Goal: Information Seeking & Learning: Learn about a topic

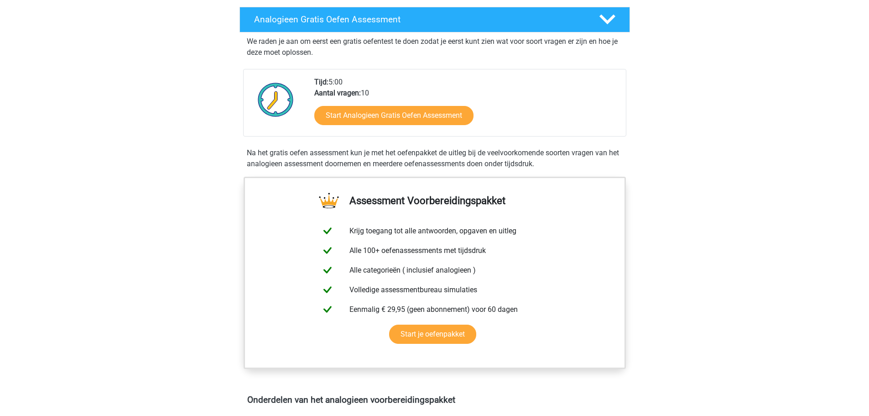
scroll to position [152, 0]
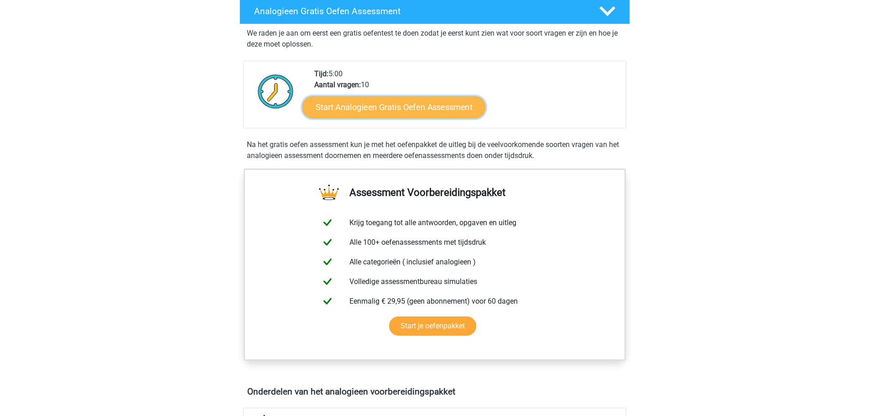
click at [380, 110] on link "Start Analogieen Gratis Oefen Assessment" at bounding box center [393, 107] width 183 height 22
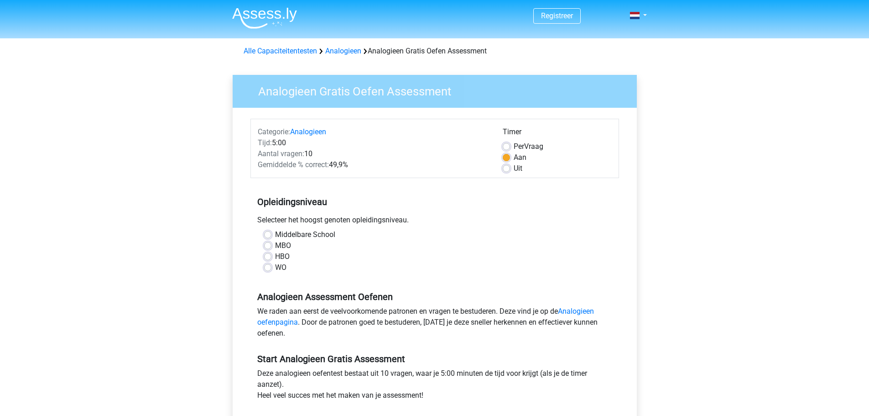
click at [275, 270] on label "WO" at bounding box center [280, 267] width 11 height 11
click at [270, 270] on input "WO" at bounding box center [267, 266] width 7 height 9
radio input "true"
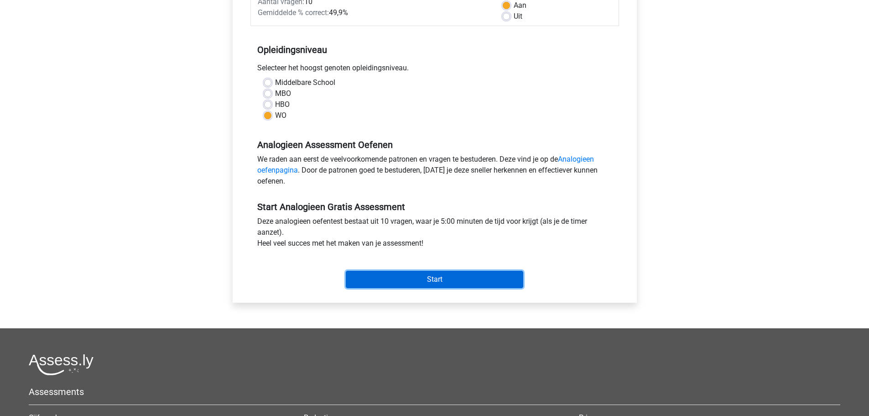
drag, startPoint x: 422, startPoint y: 281, endPoint x: 342, endPoint y: 294, distance: 81.0
click at [420, 281] on input "Start" at bounding box center [434, 279] width 177 height 17
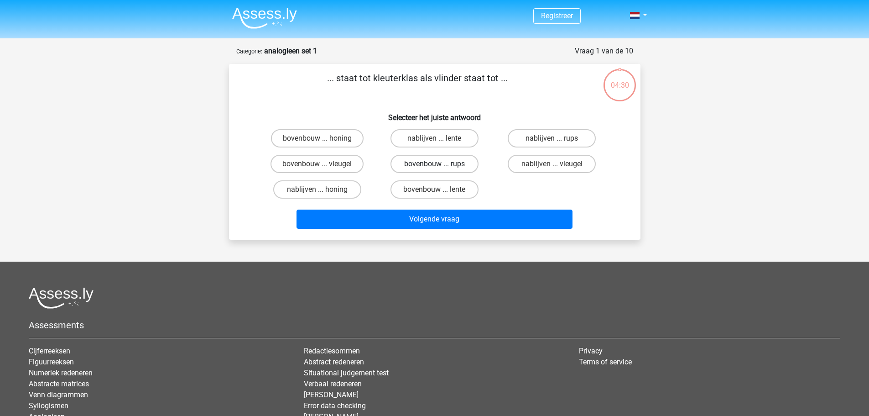
click at [442, 165] on label "bovenbouw ... rups" at bounding box center [434, 164] width 88 height 18
click at [440, 165] on input "bovenbouw ... rups" at bounding box center [437, 167] width 6 height 6
radio input "true"
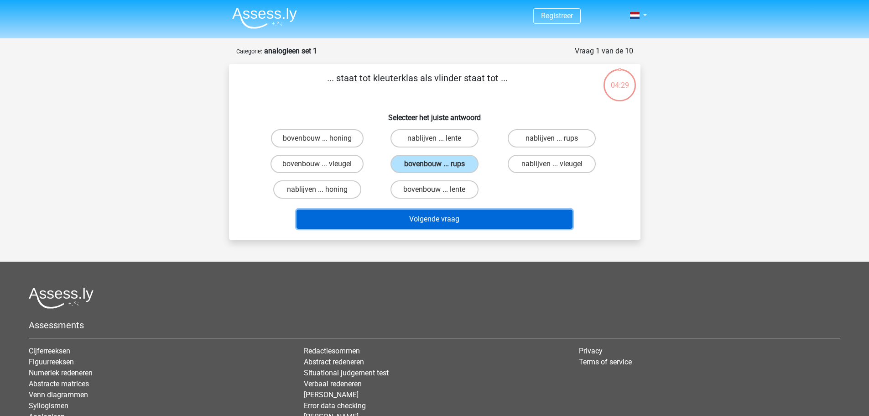
click at [427, 217] on button "Volgende vraag" at bounding box center [435, 218] width 276 height 19
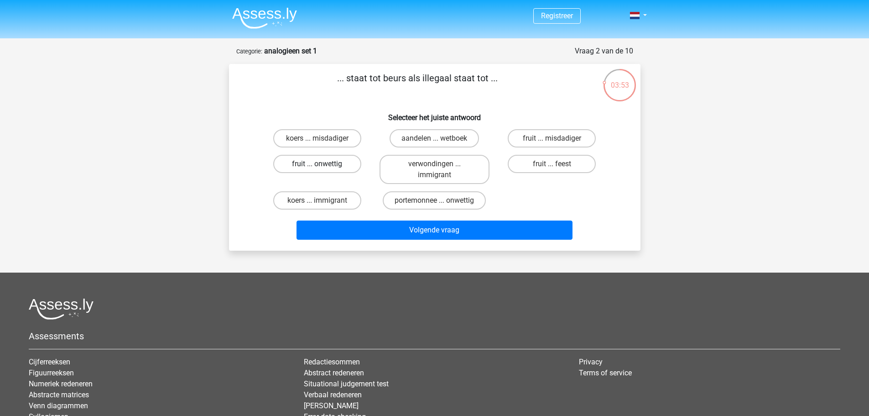
click at [344, 163] on label "fruit ... onwettig" at bounding box center [317, 164] width 88 height 18
click at [323, 164] on input "fruit ... onwettig" at bounding box center [320, 167] width 6 height 6
radio input "true"
click at [410, 135] on label "aandelen ... wetboek" at bounding box center [434, 138] width 89 height 18
click at [434, 138] on input "aandelen ... wetboek" at bounding box center [437, 141] width 6 height 6
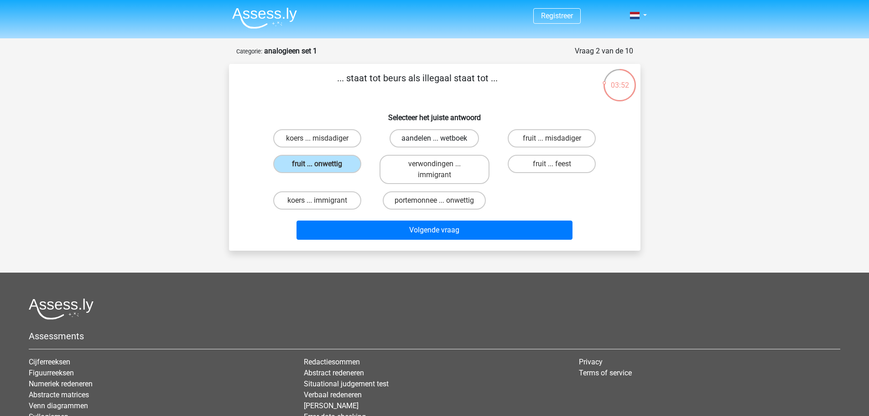
radio input "true"
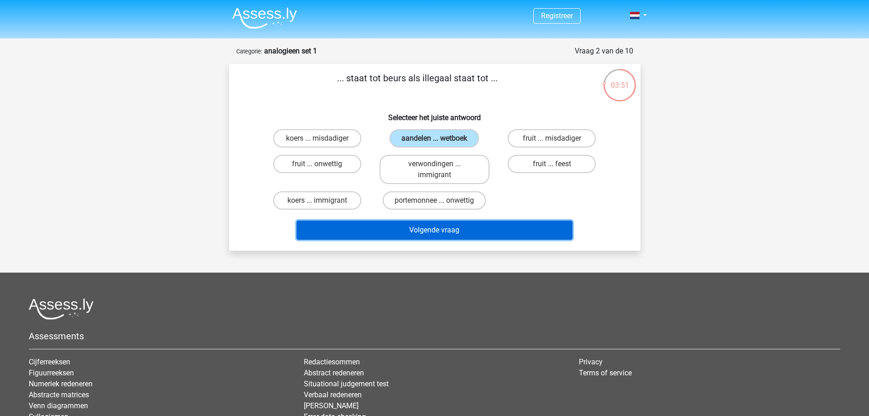
click at [408, 227] on button "Volgende vraag" at bounding box center [435, 229] width 276 height 19
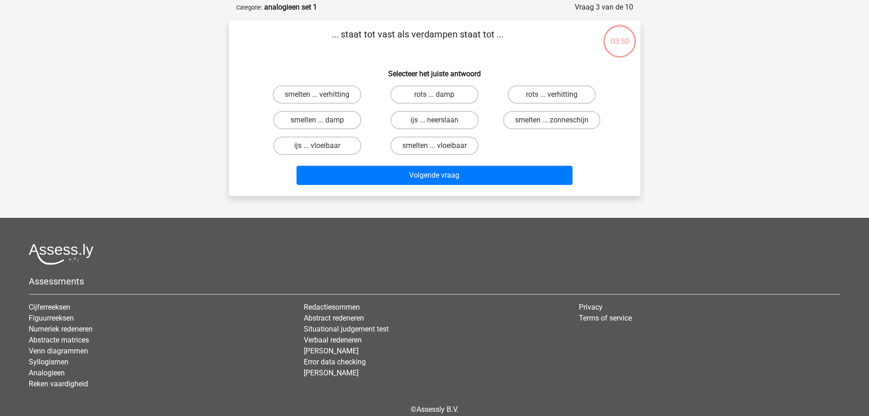
scroll to position [46, 0]
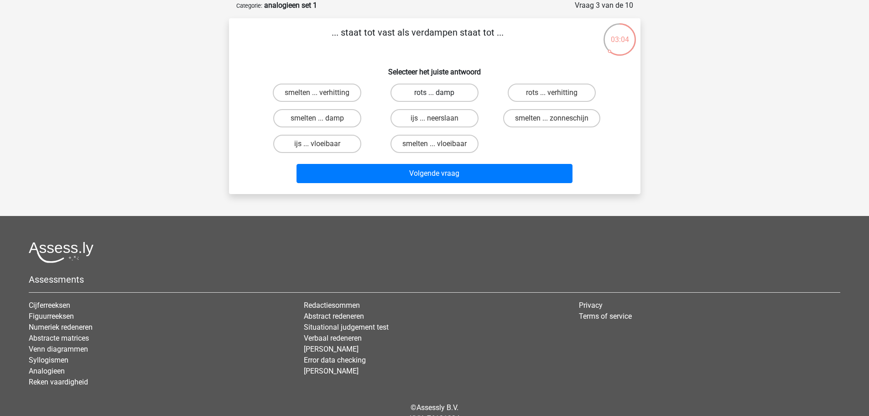
click at [454, 92] on label "rots ... damp" at bounding box center [434, 92] width 88 height 18
click at [440, 93] on input "rots ... damp" at bounding box center [437, 96] width 6 height 6
radio input "true"
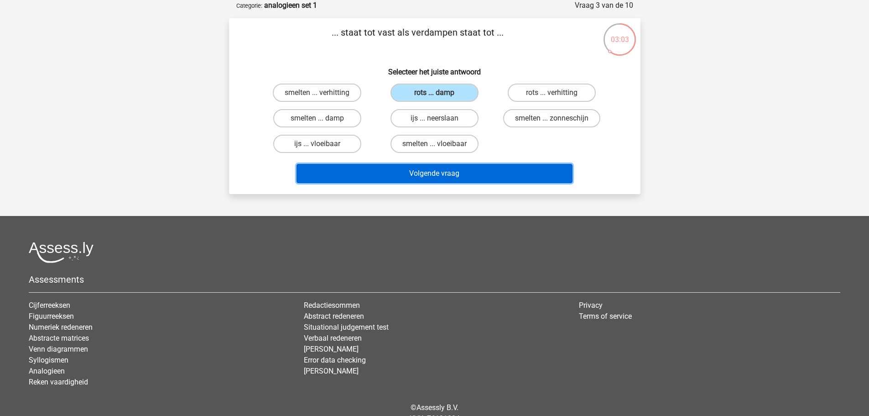
click at [453, 171] on button "Volgende vraag" at bounding box center [435, 173] width 276 height 19
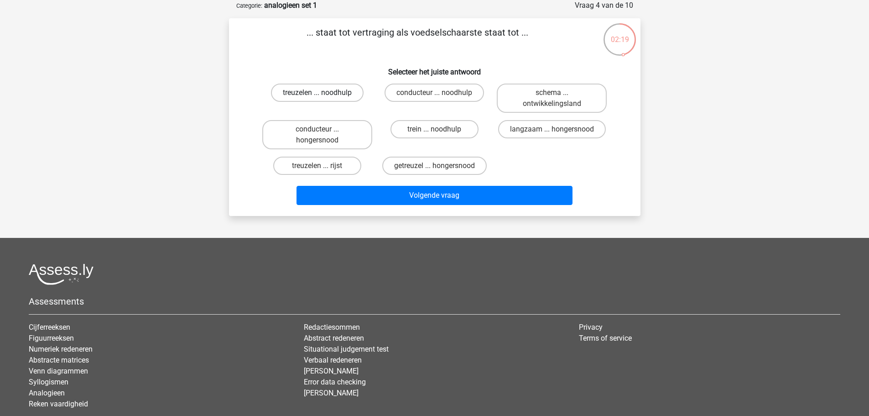
click at [329, 96] on label "treuzelen ... noodhulp" at bounding box center [317, 92] width 93 height 18
click at [323, 96] on input "treuzelen ... noodhulp" at bounding box center [320, 96] width 6 height 6
radio input "true"
click at [439, 168] on input "getreuzel ... hongersnood" at bounding box center [437, 169] width 6 height 6
radio input "true"
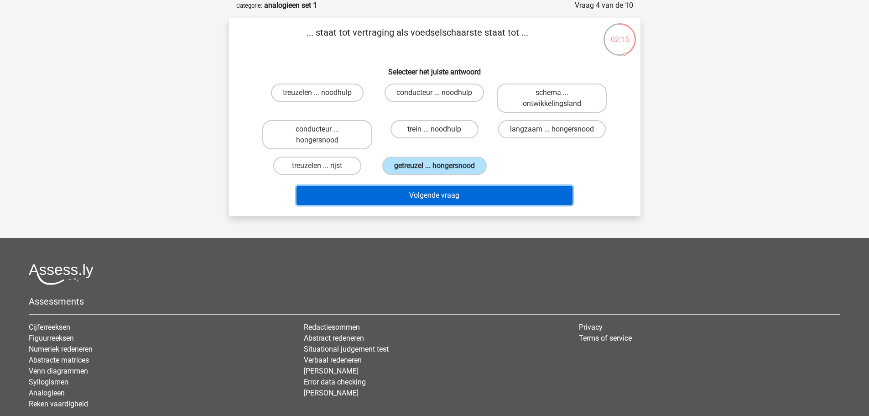
click at [442, 192] on button "Volgende vraag" at bounding box center [435, 195] width 276 height 19
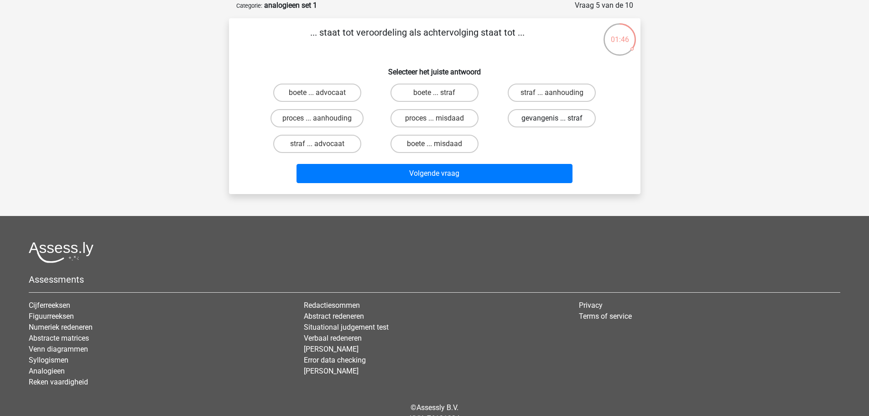
click at [545, 115] on label "gevangenis ... straf" at bounding box center [552, 118] width 88 height 18
click at [552, 118] on input "gevangenis ... straf" at bounding box center [555, 121] width 6 height 6
radio input "true"
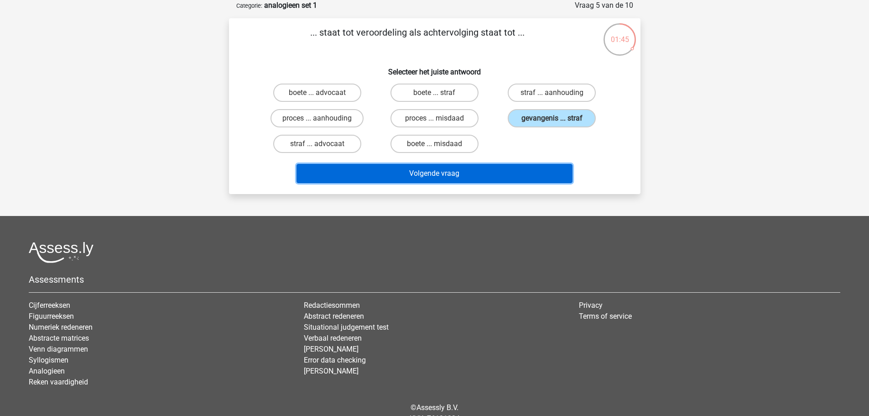
click at [503, 176] on button "Volgende vraag" at bounding box center [435, 173] width 276 height 19
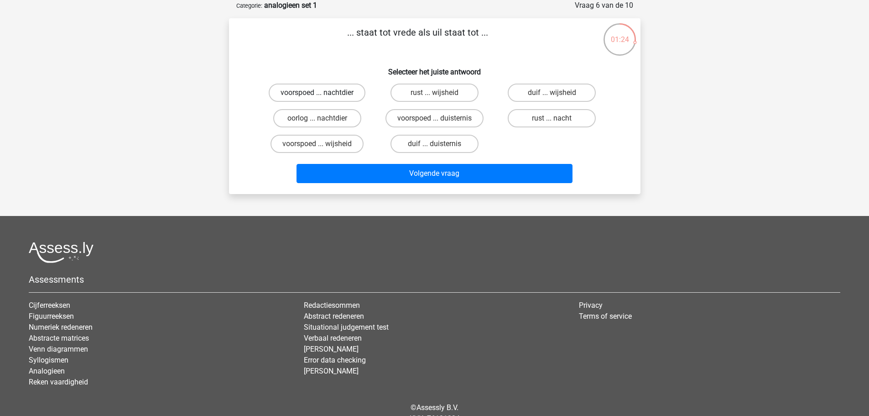
click at [286, 91] on label "voorspoed ... nachtdier" at bounding box center [317, 92] width 97 height 18
click at [317, 93] on input "voorspoed ... nachtdier" at bounding box center [320, 96] width 6 height 6
radio input "true"
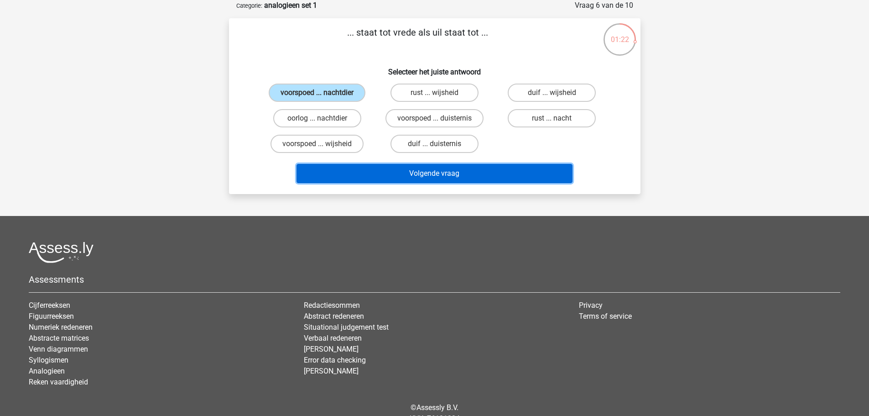
click at [430, 174] on button "Volgende vraag" at bounding box center [435, 173] width 276 height 19
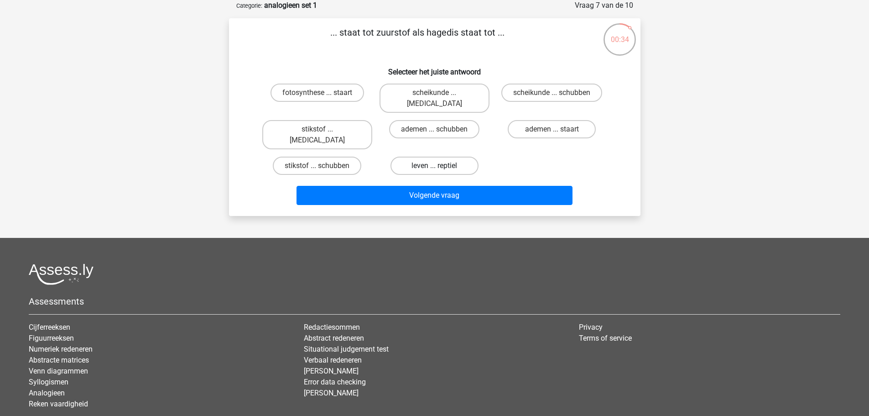
click at [410, 156] on label "leven ... reptiel" at bounding box center [434, 165] width 88 height 18
click at [434, 166] on input "leven ... reptiel" at bounding box center [437, 169] width 6 height 6
radio input "true"
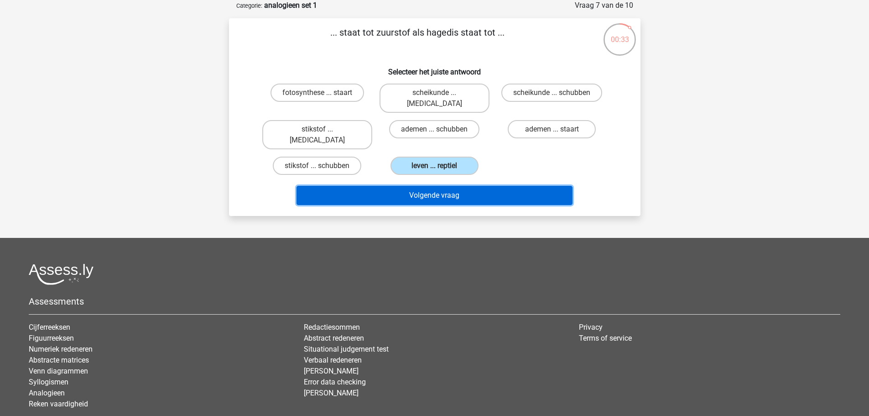
click at [418, 186] on button "Volgende vraag" at bounding box center [435, 195] width 276 height 19
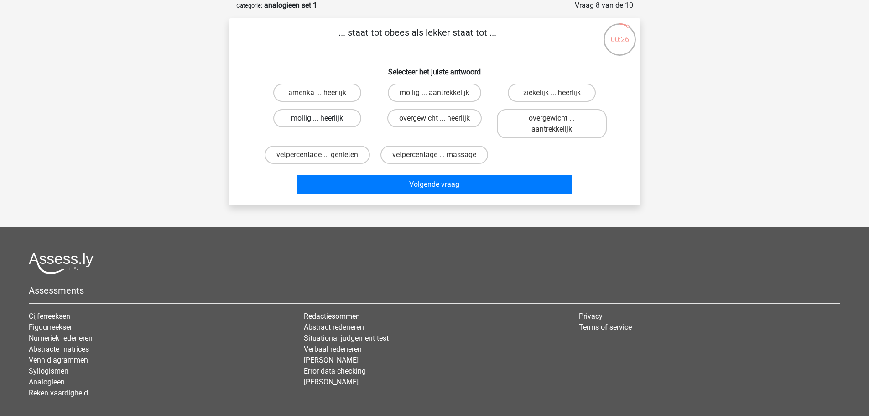
click at [336, 118] on label "mollig ... heerlijk" at bounding box center [317, 118] width 88 height 18
click at [323, 118] on input "mollig ... heerlijk" at bounding box center [320, 121] width 6 height 6
radio input "true"
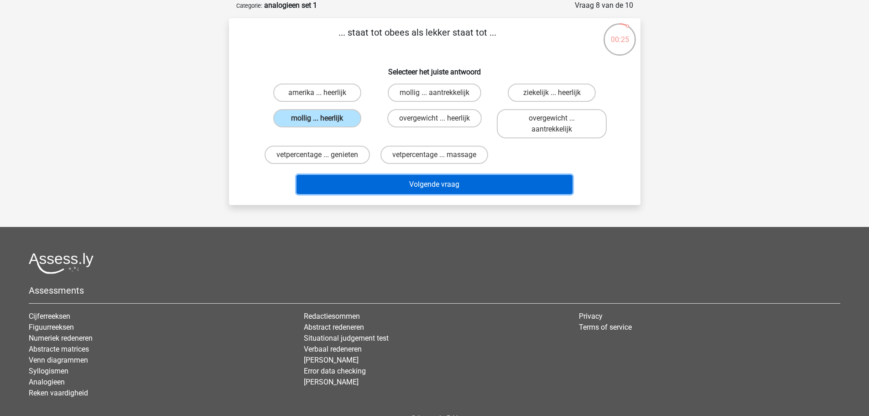
click at [394, 193] on button "Volgende vraag" at bounding box center [435, 184] width 276 height 19
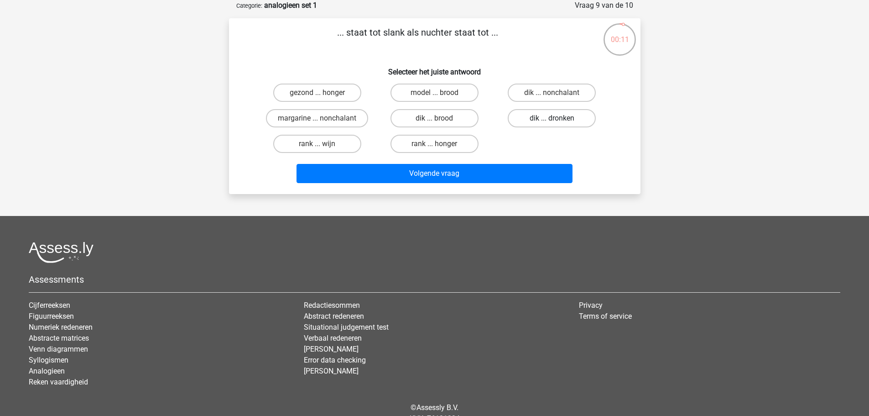
click at [545, 117] on label "dik ... dronken" at bounding box center [552, 118] width 88 height 18
click at [552, 118] on input "dik ... dronken" at bounding box center [555, 121] width 6 height 6
radio input "true"
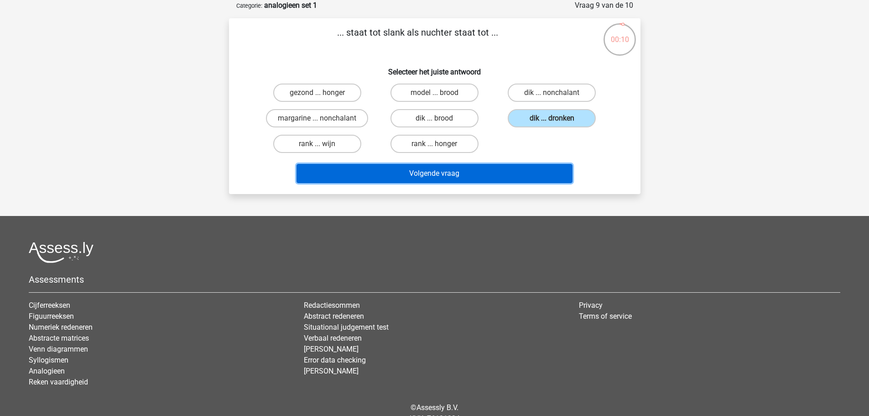
click at [522, 169] on button "Volgende vraag" at bounding box center [435, 173] width 276 height 19
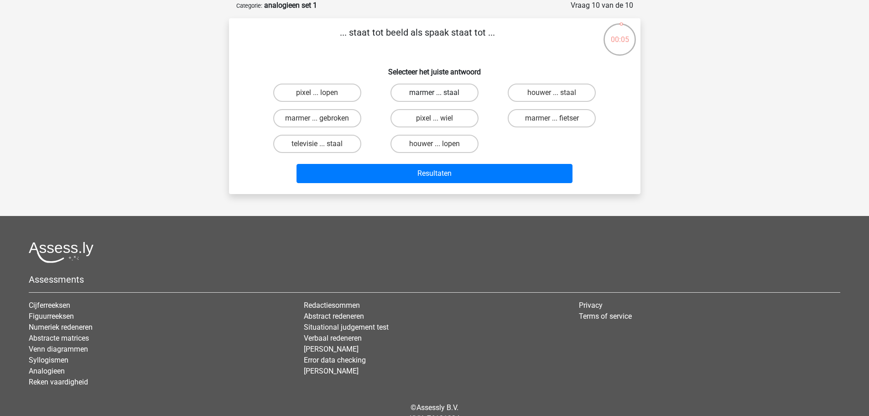
click at [460, 94] on label "marmer ... staal" at bounding box center [434, 92] width 88 height 18
click at [440, 94] on input "marmer ... staal" at bounding box center [437, 96] width 6 height 6
radio input "true"
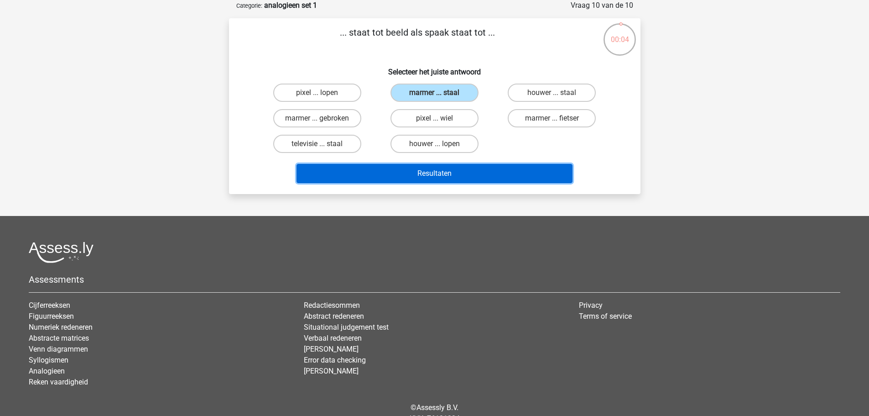
click at [461, 174] on button "Resultaten" at bounding box center [435, 173] width 276 height 19
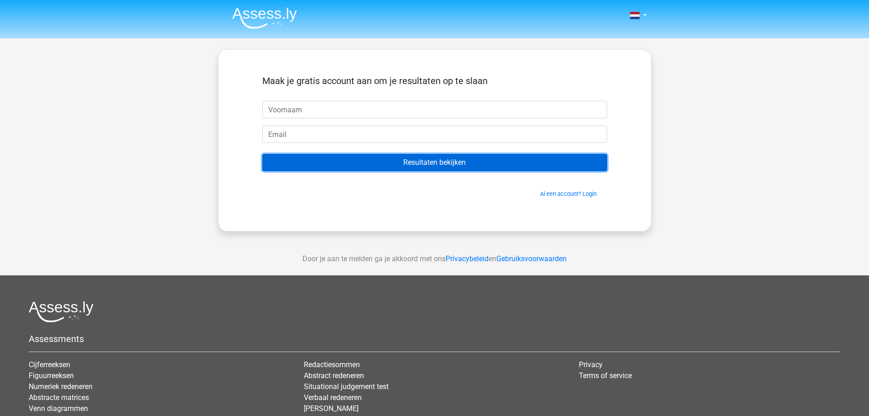
click at [434, 171] on input "Resultaten bekijken" at bounding box center [434, 162] width 345 height 17
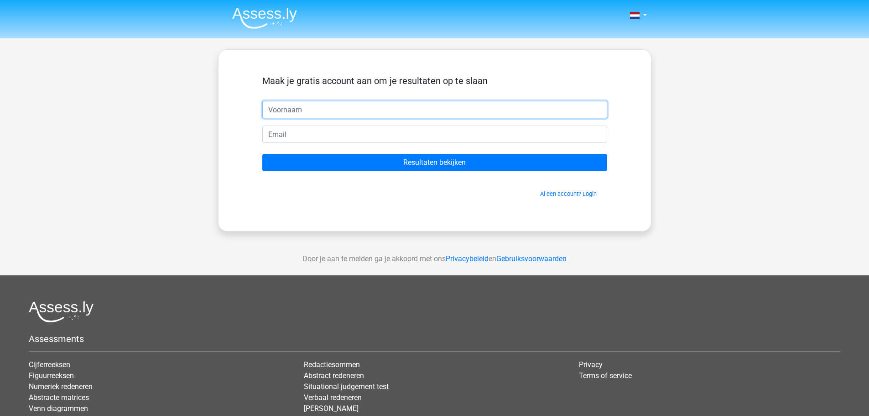
click at [374, 112] on input "text" at bounding box center [434, 109] width 345 height 17
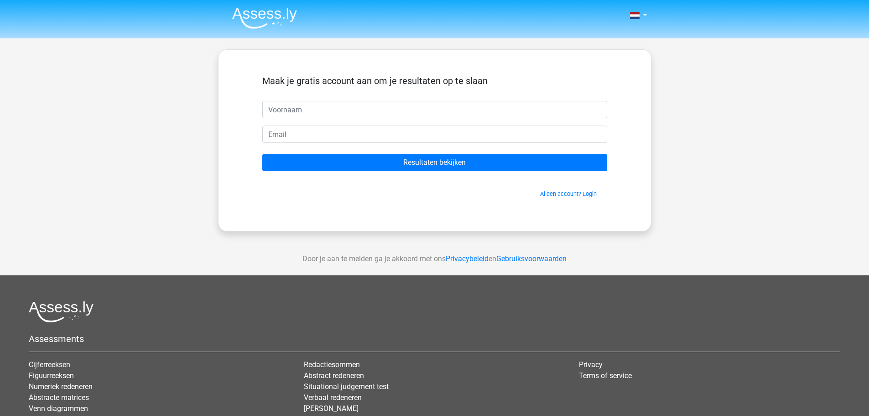
click at [353, 120] on form "Maak je gratis account aan om je resultaten op te slaan Resultaten bekijken Al …" at bounding box center [434, 136] width 345 height 123
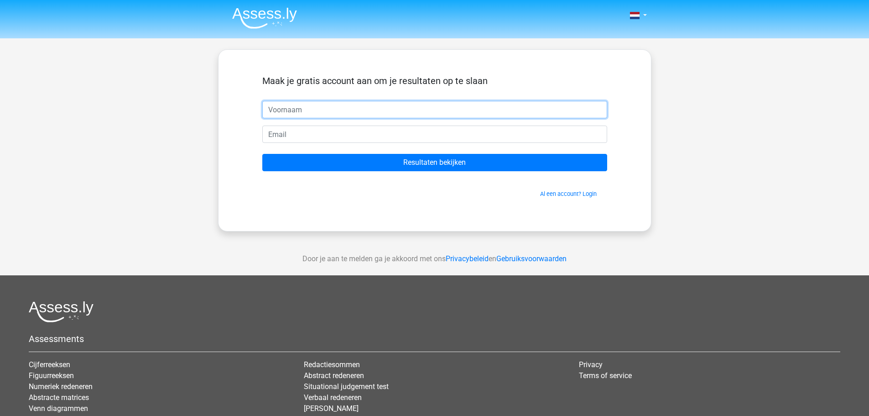
click at [353, 113] on input "text" at bounding box center [434, 109] width 345 height 17
click at [333, 111] on input "text" at bounding box center [434, 109] width 345 height 17
type input "bas"
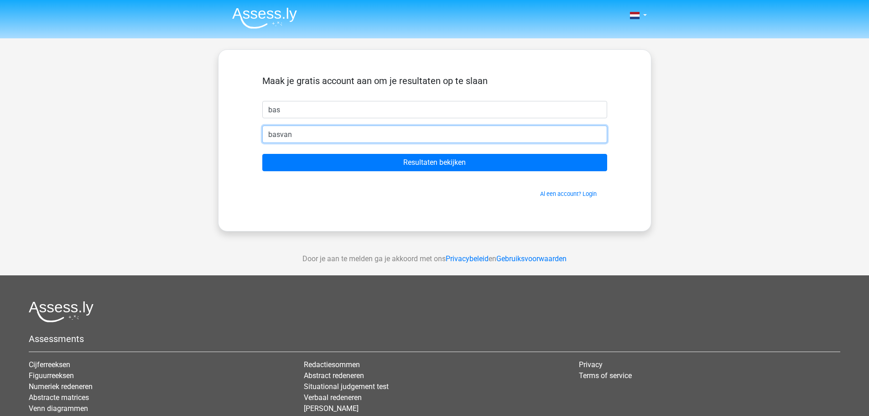
type input "basvanderboom@live.nl"
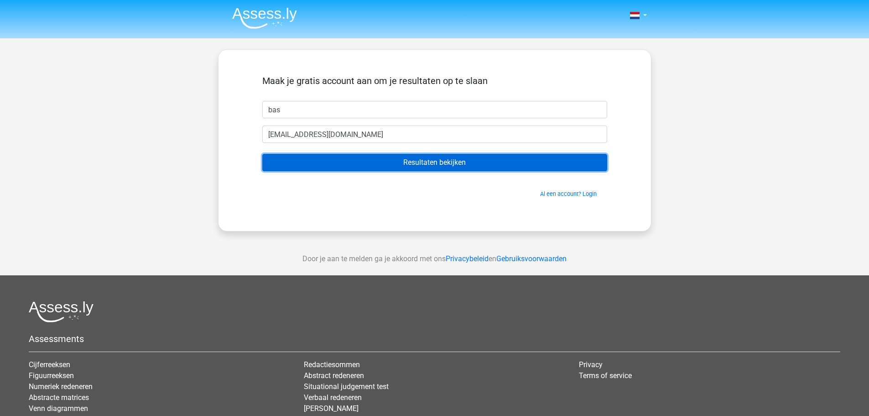
click at [345, 160] on input "Resultaten bekijken" at bounding box center [434, 162] width 345 height 17
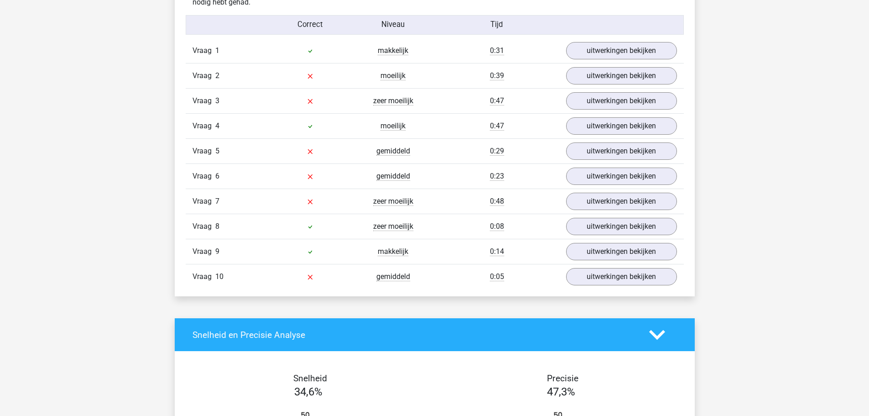
scroll to position [760, 0]
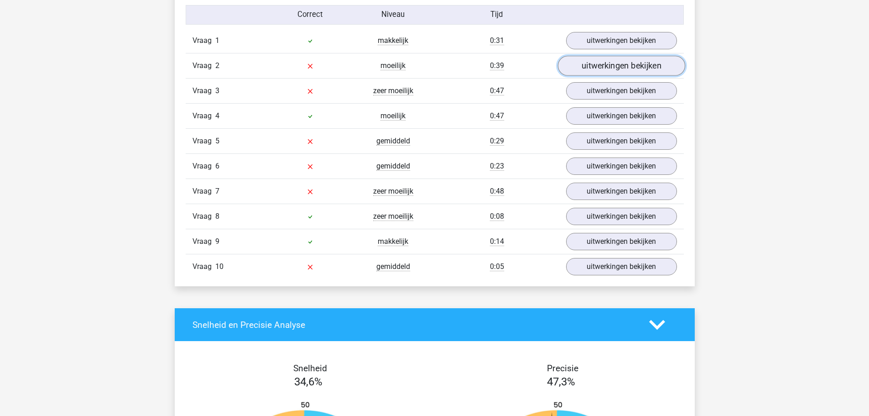
click at [612, 60] on link "uitwerkingen bekijken" at bounding box center [620, 66] width 127 height 20
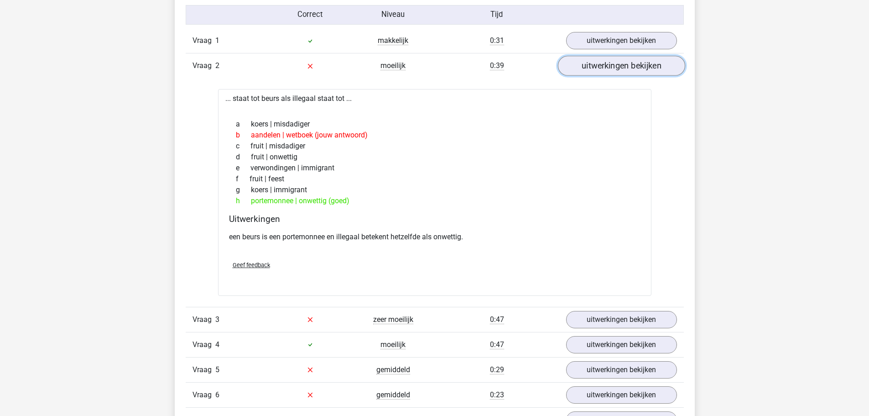
click at [611, 74] on link "uitwerkingen bekijken" at bounding box center [620, 66] width 127 height 20
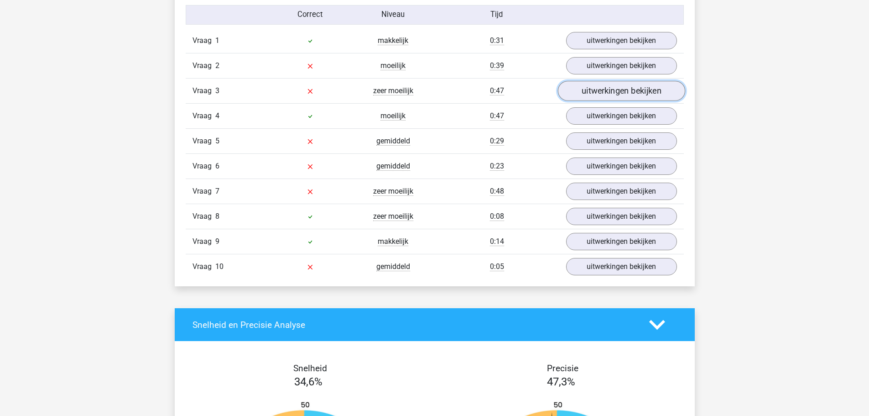
click at [613, 90] on link "uitwerkingen bekijken" at bounding box center [620, 91] width 127 height 20
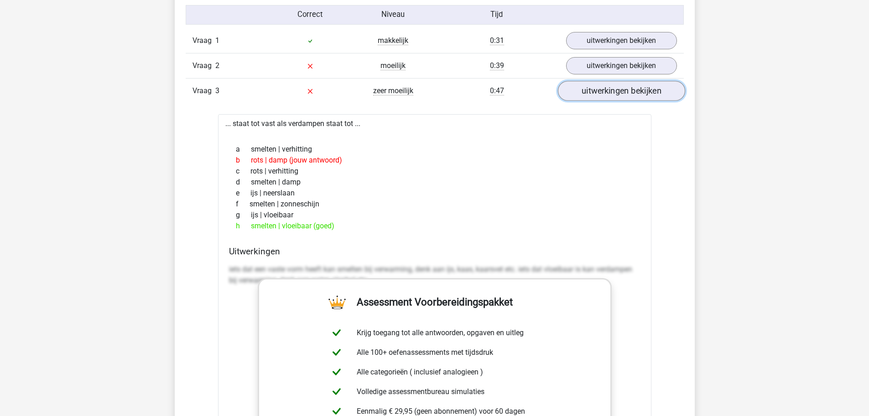
click at [612, 88] on link "uitwerkingen bekijken" at bounding box center [620, 91] width 127 height 20
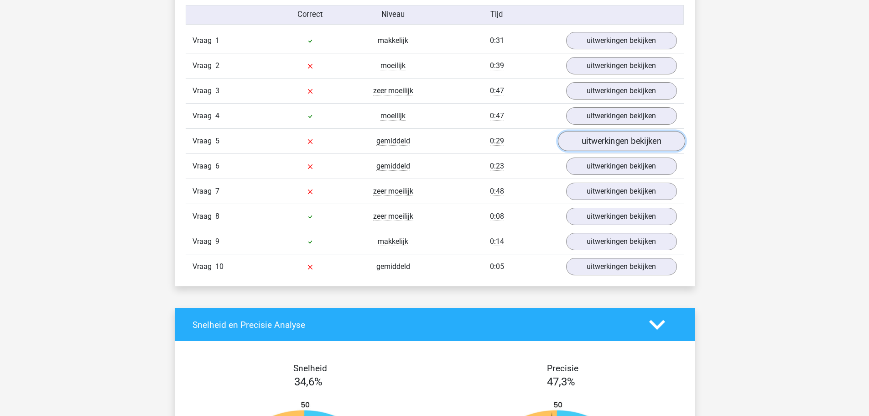
click at [614, 135] on link "uitwerkingen bekijken" at bounding box center [620, 141] width 127 height 20
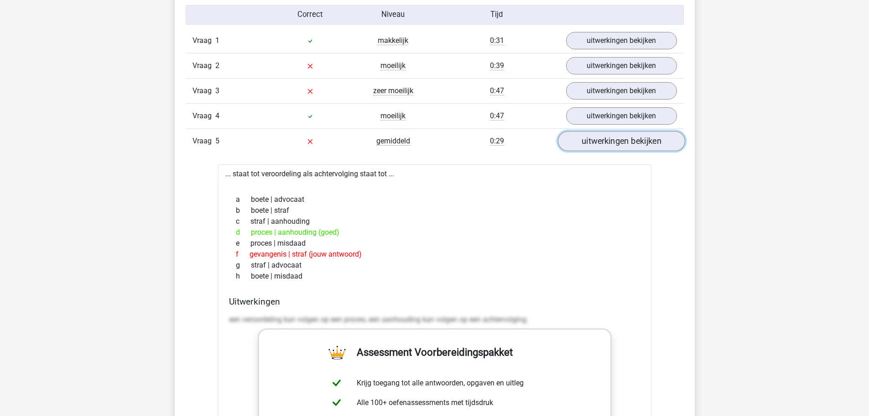
click at [614, 135] on link "uitwerkingen bekijken" at bounding box center [620, 141] width 127 height 20
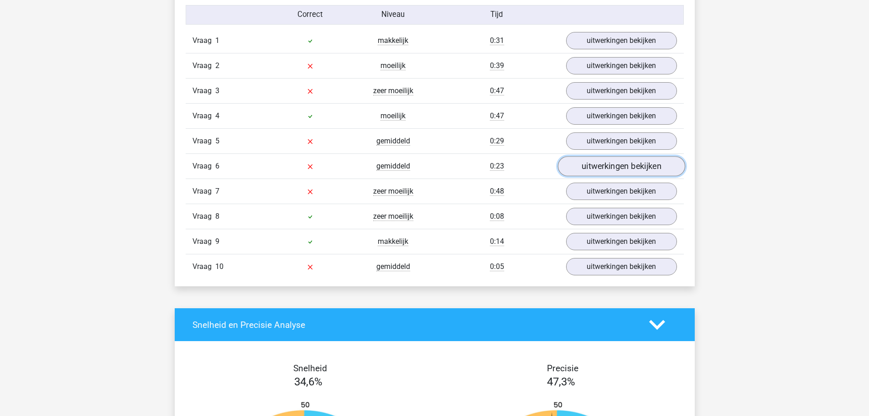
click at [617, 166] on link "uitwerkingen bekijken" at bounding box center [620, 166] width 127 height 20
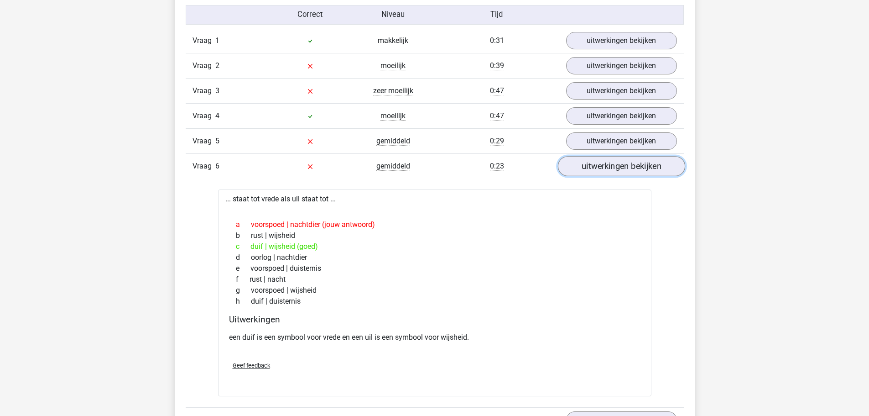
click at [616, 166] on link "uitwerkingen bekijken" at bounding box center [620, 166] width 127 height 20
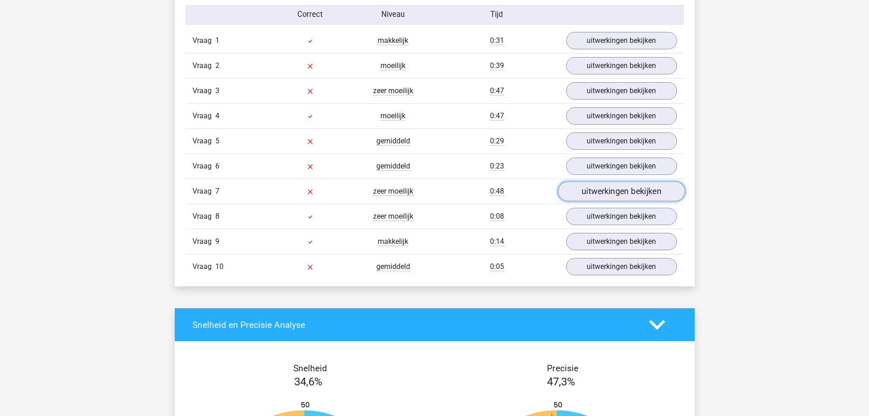
click at [615, 196] on link "uitwerkingen bekijken" at bounding box center [620, 192] width 127 height 20
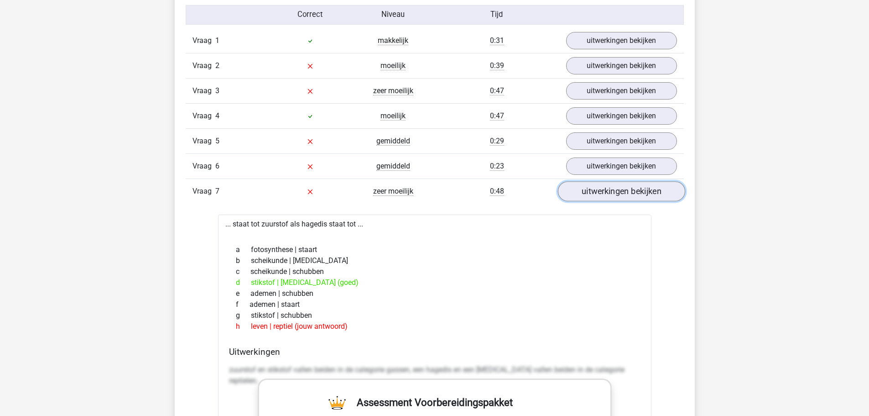
click at [614, 193] on link "uitwerkingen bekijken" at bounding box center [620, 192] width 127 height 20
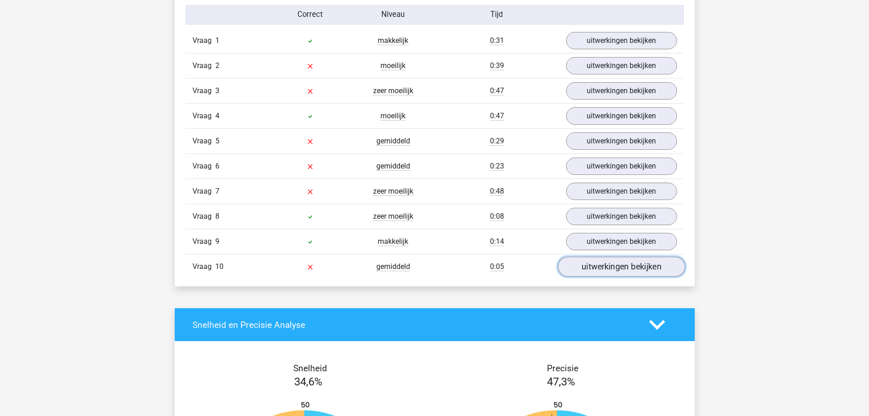
click at [611, 270] on link "uitwerkingen bekijken" at bounding box center [620, 267] width 127 height 20
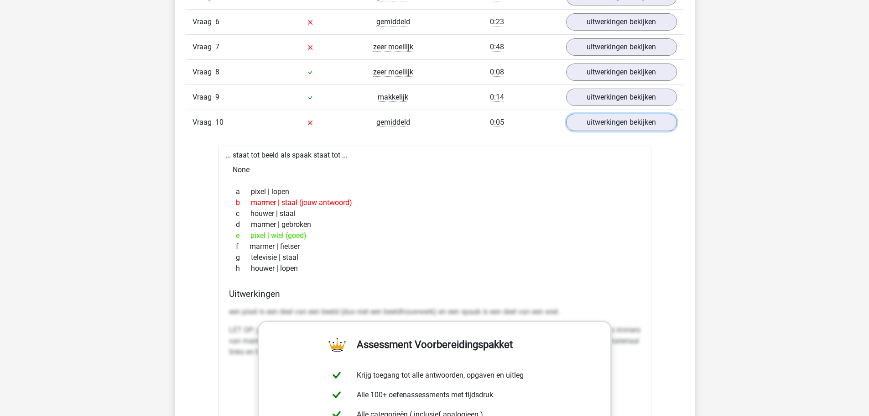
scroll to position [912, 0]
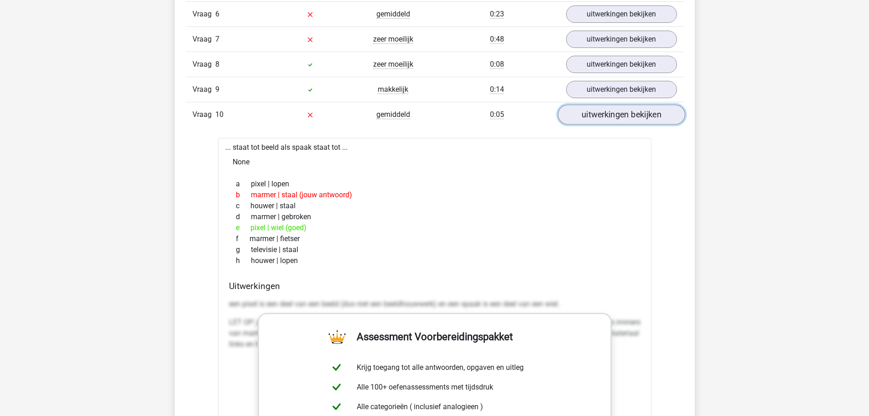
click at [634, 117] on link "uitwerkingen bekijken" at bounding box center [620, 115] width 127 height 20
